Goal: Task Accomplishment & Management: Complete application form

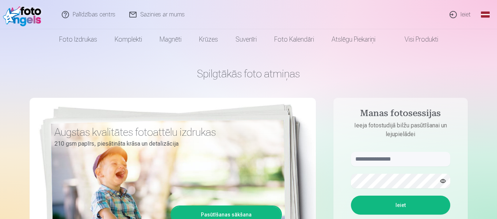
click at [469, 12] on link "Ieiet" at bounding box center [460, 14] width 35 height 29
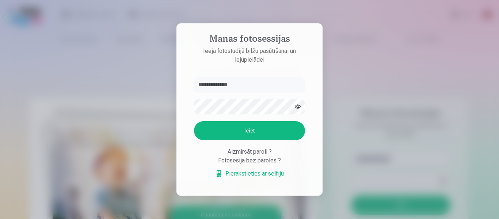
drag, startPoint x: 246, startPoint y: 83, endPoint x: 217, endPoint y: 83, distance: 28.9
click at [217, 83] on input "**********" at bounding box center [249, 84] width 111 height 15
type input "******"
click at [228, 131] on button "Ieiet" at bounding box center [249, 130] width 111 height 19
click at [298, 100] on button "button" at bounding box center [298, 107] width 14 height 14
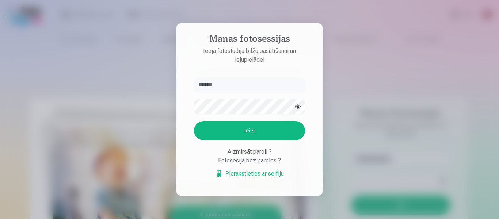
click at [245, 140] on button "Ieiet" at bounding box center [249, 130] width 111 height 19
click at [256, 140] on button "Ieiet" at bounding box center [249, 130] width 111 height 19
click at [253, 178] on link "Pierakstieties ar selfiju" at bounding box center [249, 174] width 69 height 9
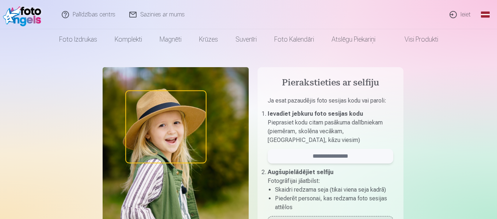
click at [346, 154] on input "email" at bounding box center [331, 156] width 126 height 15
type input "******"
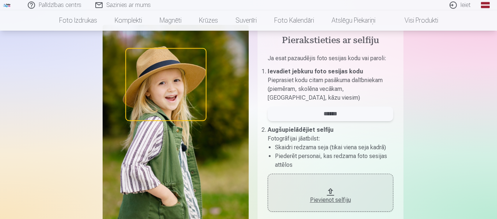
scroll to position [55, 0]
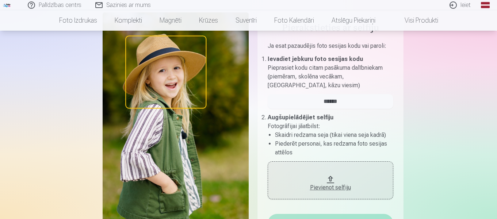
click at [318, 180] on div "Pievienot selfiju" at bounding box center [330, 185] width 111 height 13
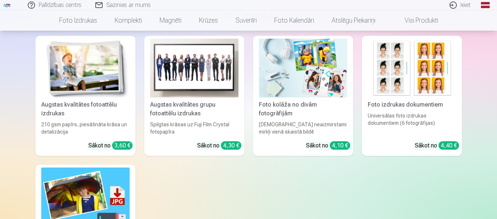
scroll to position [174, 0]
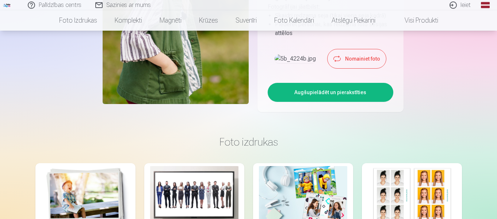
click at [353, 102] on button "Augšupielādēt un pierakstīties" at bounding box center [331, 92] width 126 height 19
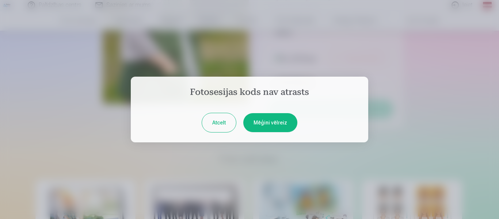
click at [264, 121] on button "Mēģini vēlreiz" at bounding box center [270, 122] width 54 height 19
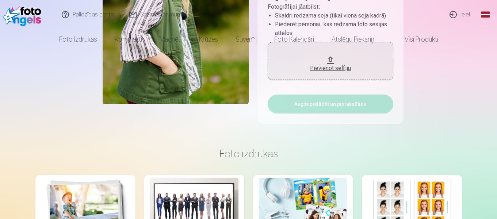
scroll to position [0, 0]
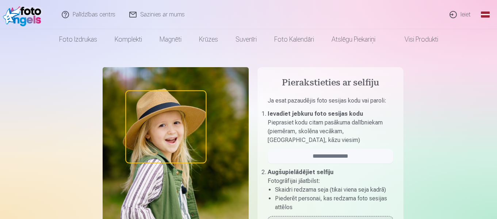
click at [461, 12] on link "Ieiet" at bounding box center [460, 14] width 35 height 29
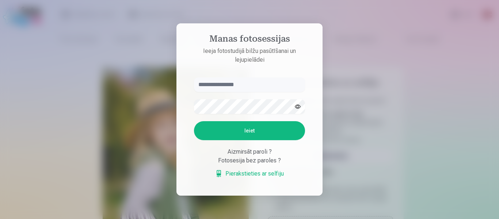
click at [278, 159] on div "Fotosesija bez paroles ?" at bounding box center [249, 160] width 111 height 9
click at [247, 158] on div "Fotosesija bez paroles ?" at bounding box center [249, 160] width 111 height 9
click at [244, 148] on div "Aizmirsāt paroli ?" at bounding box center [249, 152] width 111 height 9
click at [262, 172] on link "Pierakstieties ar selfiju" at bounding box center [249, 174] width 69 height 9
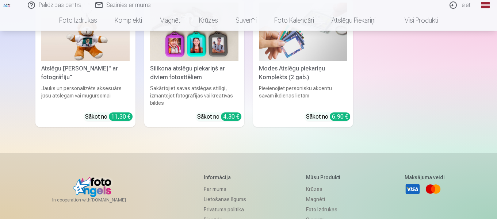
scroll to position [2168, 0]
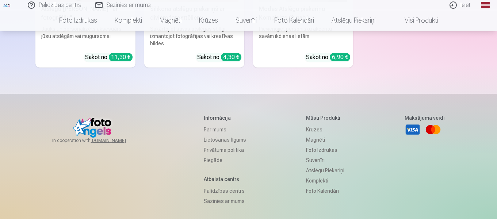
click at [215, 193] on link "Palīdzības centrs" at bounding box center [225, 191] width 42 height 10
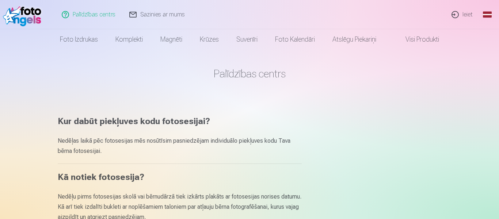
click at [455, 11] on link "Ieiet" at bounding box center [462, 14] width 35 height 29
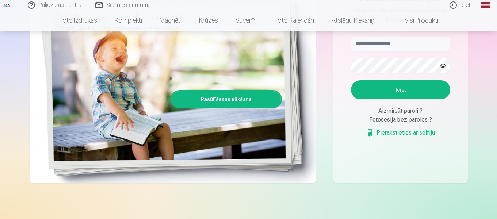
scroll to position [152, 0]
